Goal: Information Seeking & Learning: Learn about a topic

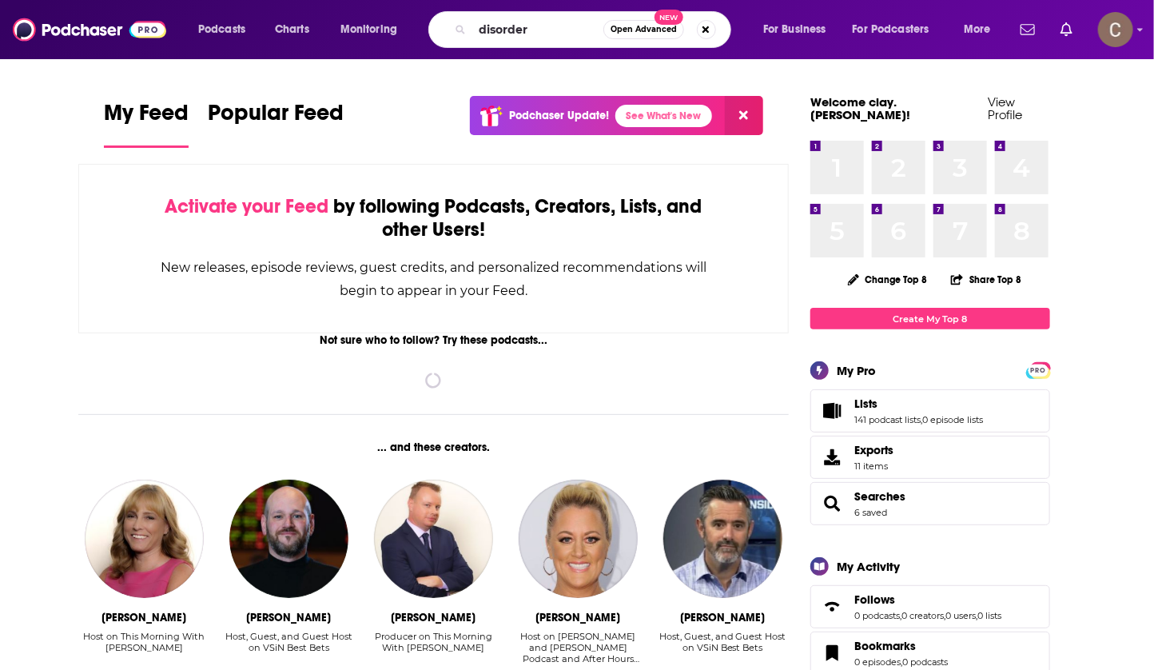
type input "disorder"
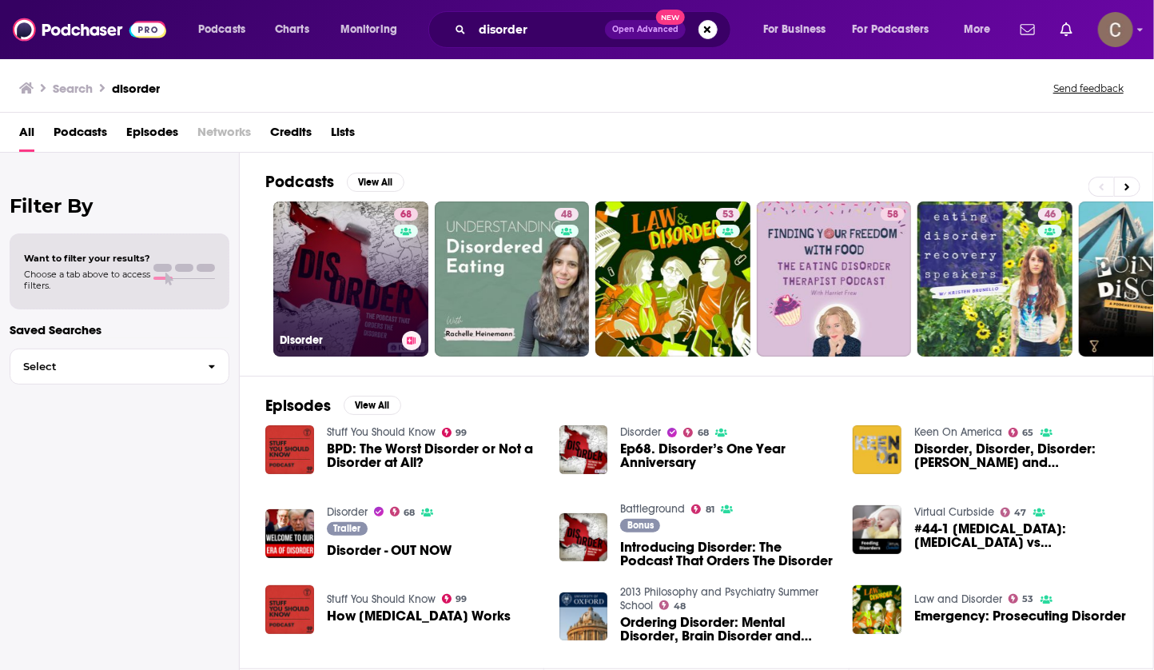
click at [362, 293] on link "68 Disorder" at bounding box center [350, 278] width 155 height 155
